Goal: Task Accomplishment & Management: Use online tool/utility

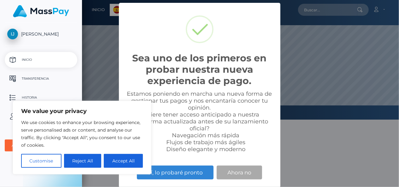
scroll to position [120, 317]
click at [85, 160] on button "Reject All" at bounding box center [83, 161] width 38 height 14
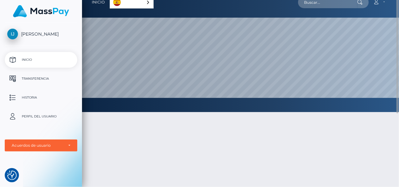
scroll to position [0, 0]
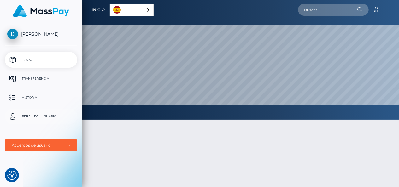
click at [33, 118] on p "Perfil del usuario" at bounding box center [40, 116] width 67 height 9
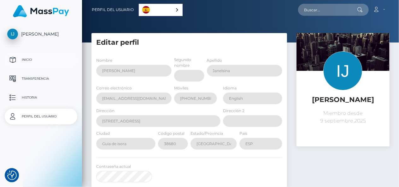
select select
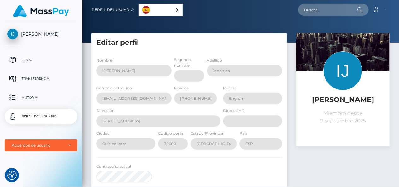
click at [38, 78] on p "Transferencia" at bounding box center [40, 78] width 67 height 9
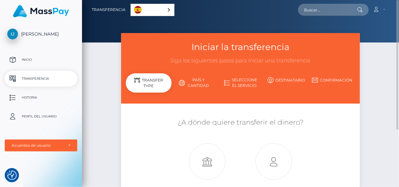
click at [246, 50] on h3 "Iniciar la transferencia" at bounding box center [240, 47] width 229 height 12
click at [169, 8] on div "Español" at bounding box center [152, 10] width 44 height 12
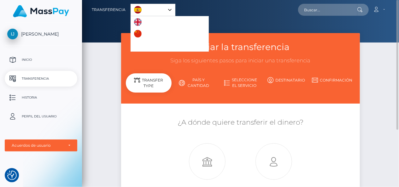
click at [136, 22] on img "Language list" at bounding box center [138, 22] width 8 height 8
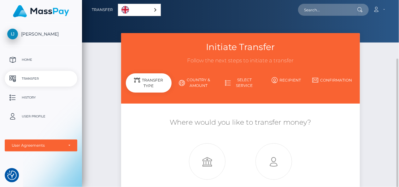
scroll to position [35, 0]
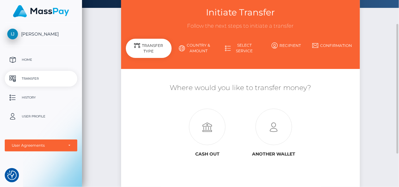
click at [148, 51] on div "Transfer Type" at bounding box center [149, 48] width 46 height 19
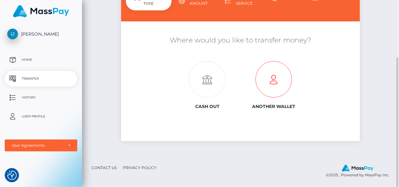
click at [274, 85] on icon at bounding box center [273, 79] width 66 height 37
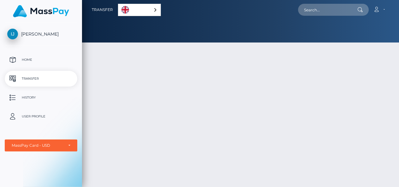
select select "1"
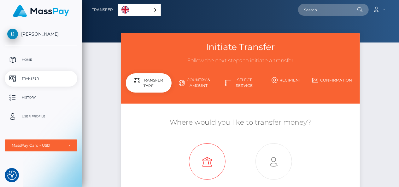
click at [207, 172] on icon at bounding box center [207, 162] width 66 height 37
